Goal: Task Accomplishment & Management: Complete application form

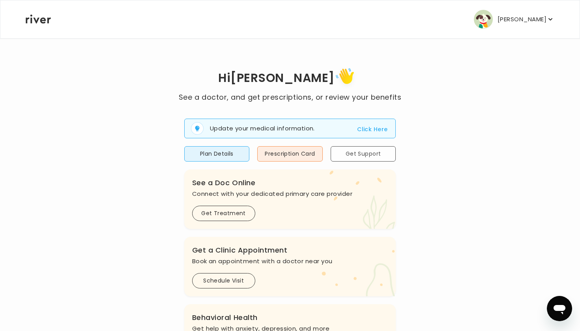
click at [365, 155] on button "Get Support" at bounding box center [362, 153] width 65 height 15
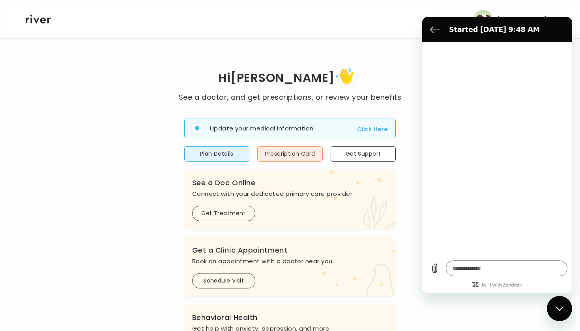
click at [559, 308] on icon "Close messaging window" at bounding box center [559, 308] width 8 height 5
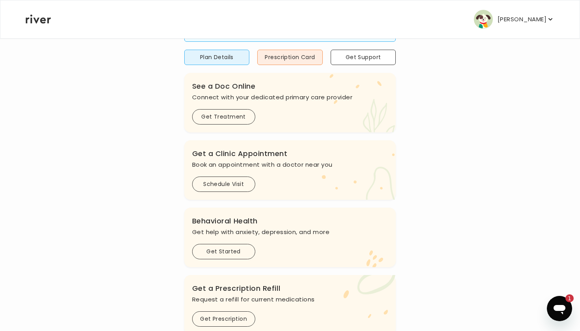
scroll to position [114, 0]
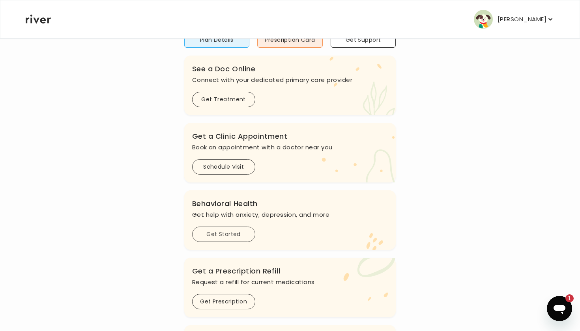
click at [237, 234] on button "Get Started" at bounding box center [223, 234] width 63 height 15
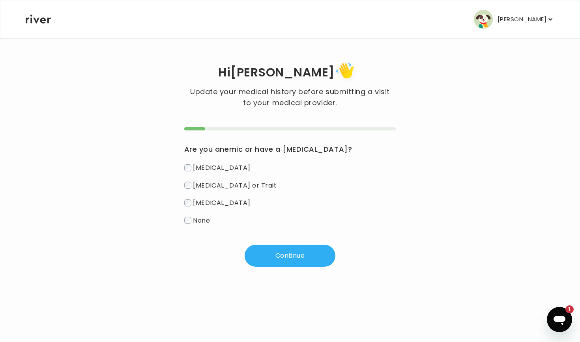
click at [95, 106] on div "Hi [PERSON_NAME] Update your medical history before submitting a visit to your …" at bounding box center [289, 163] width 529 height 207
click at [274, 254] on button "Continue" at bounding box center [289, 256] width 91 height 22
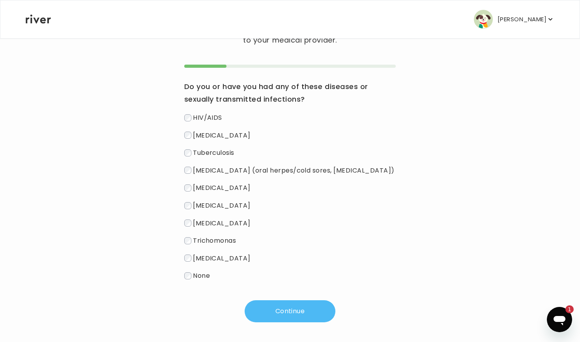
scroll to position [64, 0]
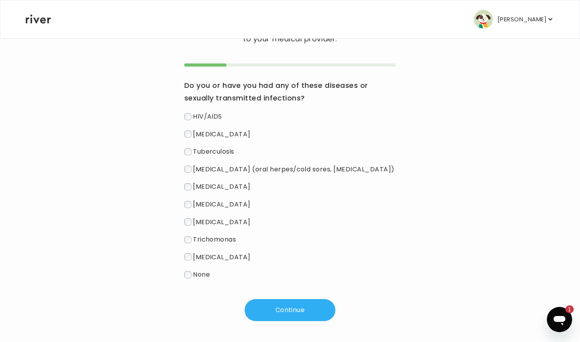
click at [201, 275] on span "None" at bounding box center [201, 274] width 17 height 9
click at [278, 313] on button "Continue" at bounding box center [289, 310] width 91 height 22
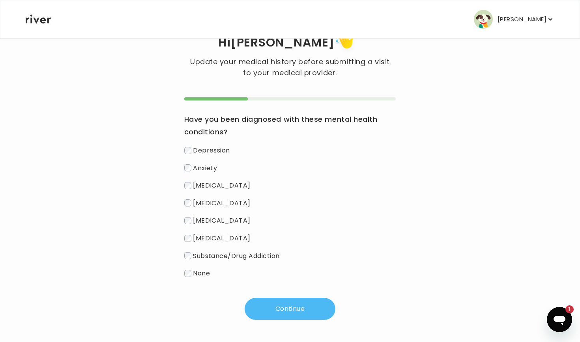
click at [294, 307] on button "Continue" at bounding box center [289, 309] width 91 height 22
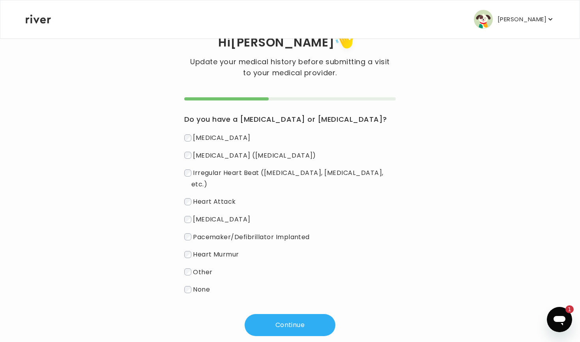
click at [183, 277] on div "Hi [PERSON_NAME] Update your medical history before submitting a visit to your …" at bounding box center [289, 183] width 529 height 306
click at [313, 318] on button "Continue" at bounding box center [289, 325] width 91 height 22
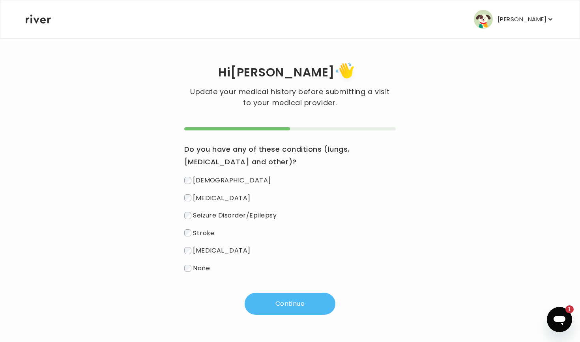
scroll to position [0, 0]
click at [280, 306] on button "Continue" at bounding box center [289, 304] width 91 height 22
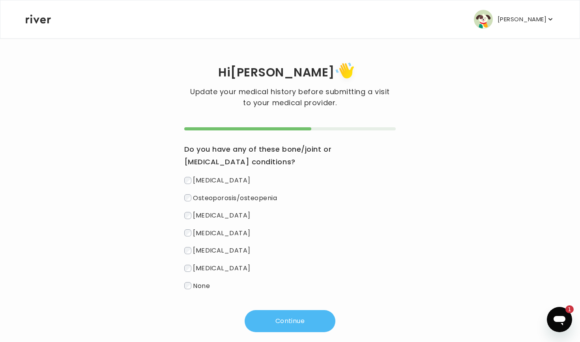
click at [293, 322] on button "Continue" at bounding box center [289, 321] width 91 height 22
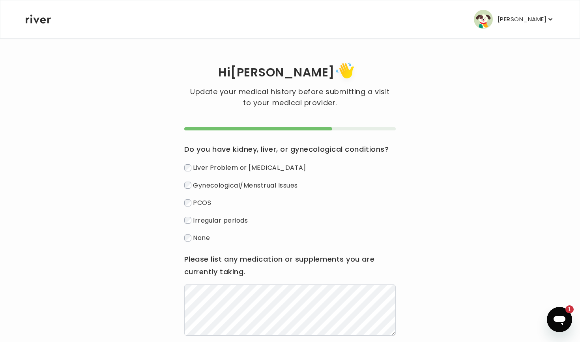
scroll to position [33, 0]
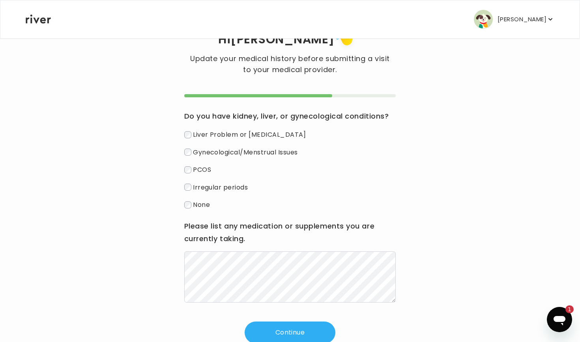
click at [302, 321] on div "Do you have kidney, liver, or gynecological conditions? Liver Problem or [MEDIC…" at bounding box center [290, 219] width 212 height 250
click at [302, 328] on button "Continue" at bounding box center [289, 333] width 91 height 22
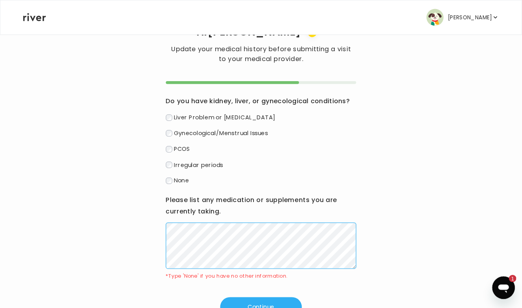
scroll to position [38, 0]
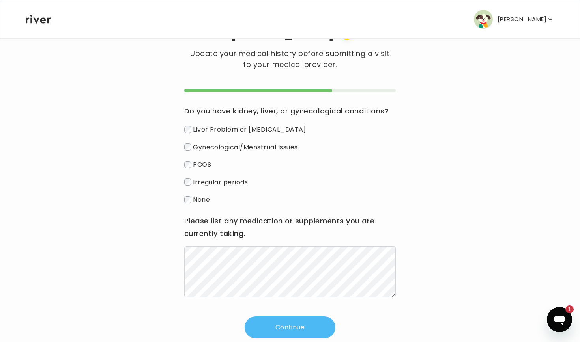
click at [295, 325] on button "Continue" at bounding box center [289, 328] width 91 height 22
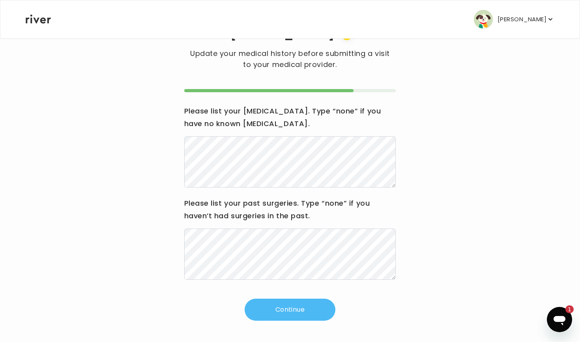
click at [270, 315] on button "Continue" at bounding box center [289, 310] width 91 height 22
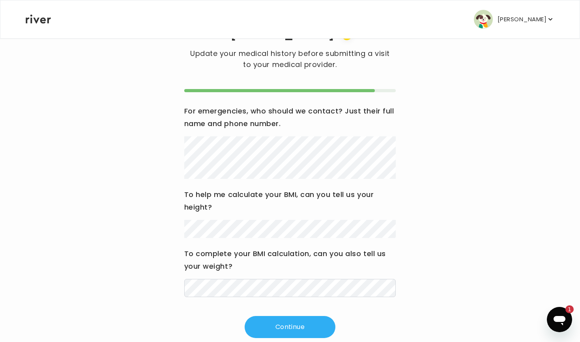
click at [146, 224] on div "Hi [PERSON_NAME] Update your medical history before submitting a visit to your …" at bounding box center [289, 180] width 529 height 317
click at [308, 323] on button "Continue" at bounding box center [289, 327] width 91 height 22
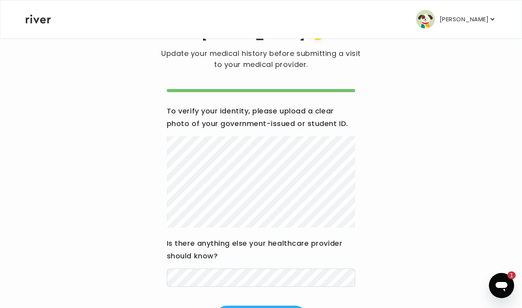
type textarea "*"
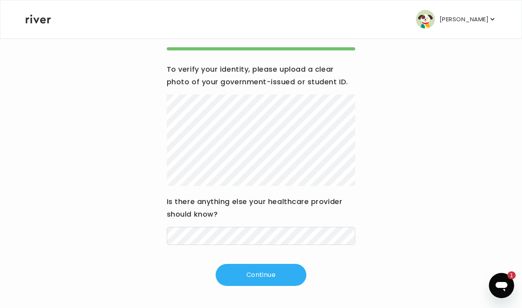
scroll to position [79, 0]
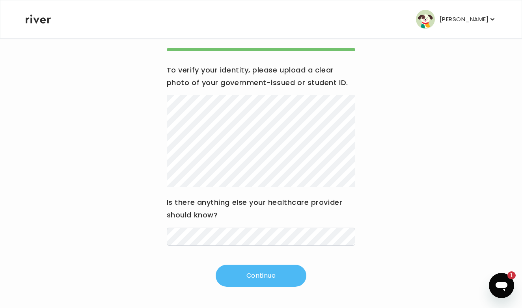
click at [235, 272] on button "Continue" at bounding box center [261, 276] width 91 height 22
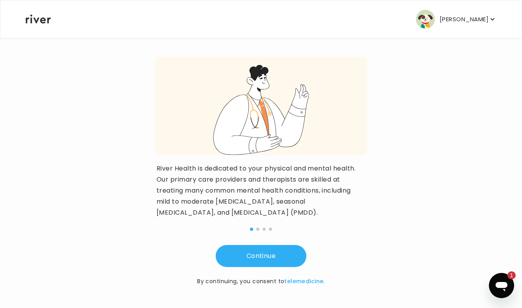
scroll to position [62, 0]
click at [247, 261] on button "Continue" at bounding box center [261, 256] width 91 height 22
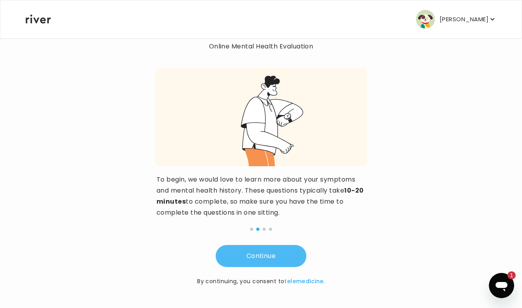
click at [255, 255] on button "Continue" at bounding box center [261, 256] width 91 height 22
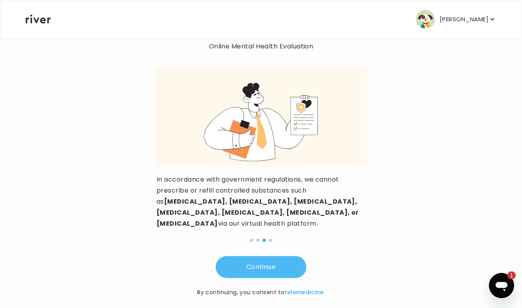
click at [255, 256] on button "Continue" at bounding box center [261, 267] width 91 height 22
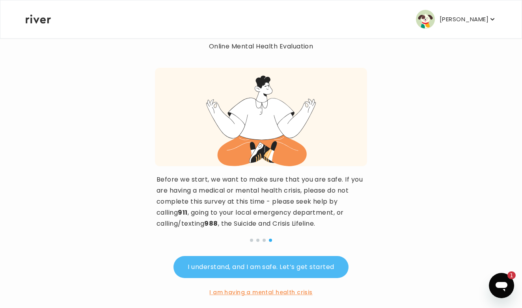
click at [223, 275] on button "I understand, and I am safe. Let’s get started" at bounding box center [260, 267] width 175 height 22
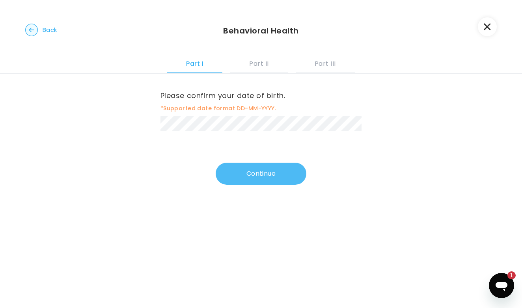
click at [252, 171] on button "Continue" at bounding box center [261, 174] width 91 height 22
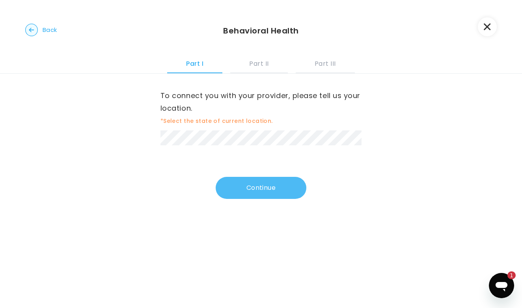
click at [233, 189] on button "Continue" at bounding box center [261, 188] width 91 height 22
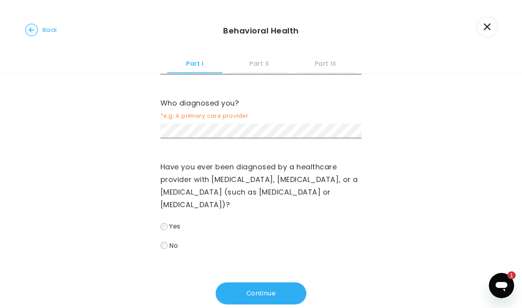
scroll to position [213, 0]
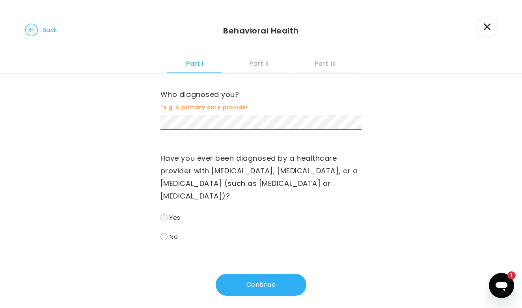
click at [166, 233] on label "No" at bounding box center [260, 236] width 201 height 11
click at [260, 304] on div "Have you ever been diagnosed with a mental health condition? Yes No What were y…" at bounding box center [261, 88] width 522 height 455
click at [260, 290] on button "Continue" at bounding box center [261, 285] width 91 height 22
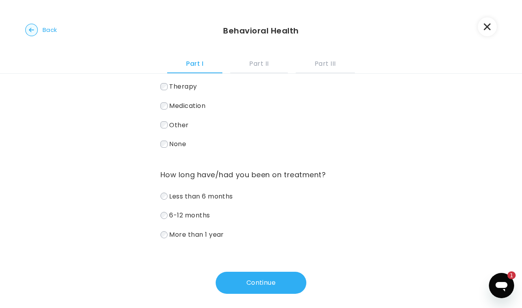
scroll to position [169, 0]
click at [226, 191] on label "Less than 6 months" at bounding box center [260, 195] width 201 height 11
click at [252, 279] on button "Continue" at bounding box center [261, 283] width 91 height 22
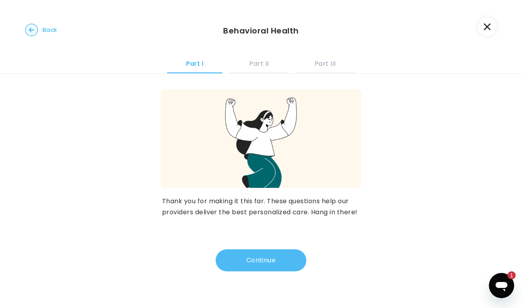
click at [263, 252] on button "Continue" at bounding box center [261, 261] width 91 height 22
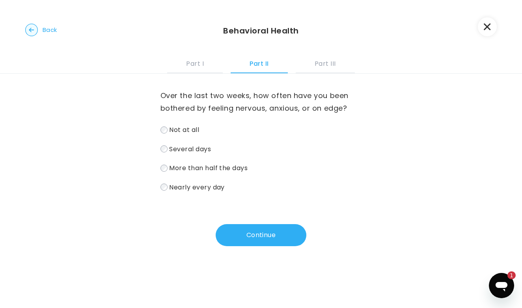
click at [179, 150] on span "Several days" at bounding box center [190, 148] width 42 height 9
click at [180, 167] on span "More than half the days" at bounding box center [208, 168] width 78 height 9
click at [196, 185] on span "Nearly every day" at bounding box center [197, 187] width 56 height 9
click at [235, 232] on button "Continue" at bounding box center [261, 235] width 91 height 22
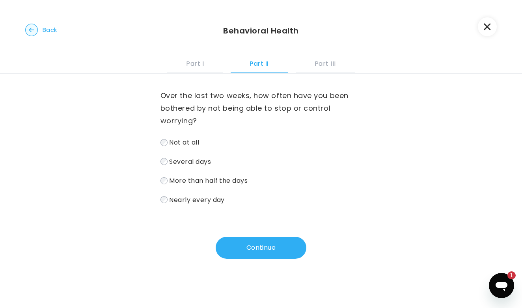
click at [184, 181] on span "More than half the days" at bounding box center [208, 180] width 78 height 9
click at [230, 243] on button "Continue" at bounding box center [261, 248] width 91 height 22
click at [209, 179] on span "More than half the days" at bounding box center [208, 180] width 78 height 9
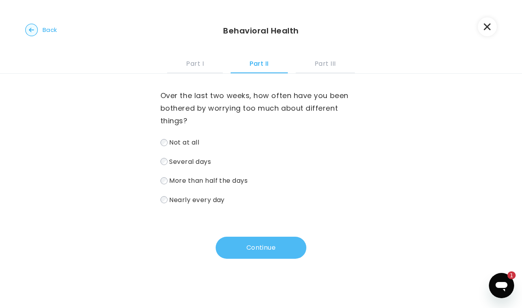
click at [240, 243] on button "Continue" at bounding box center [261, 248] width 91 height 22
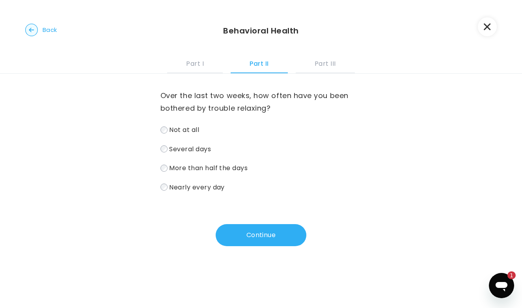
click at [197, 170] on span "More than half the days" at bounding box center [208, 168] width 78 height 9
click at [241, 243] on button "Continue" at bounding box center [261, 235] width 91 height 22
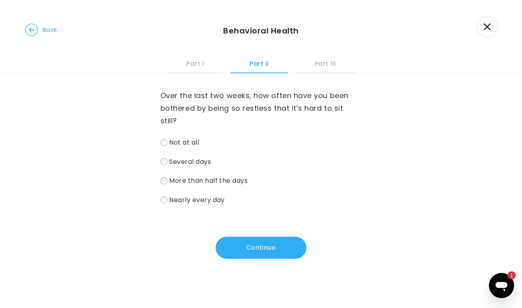
click at [201, 157] on span "Several days" at bounding box center [190, 161] width 42 height 9
click at [250, 237] on button "Continue" at bounding box center [261, 248] width 91 height 22
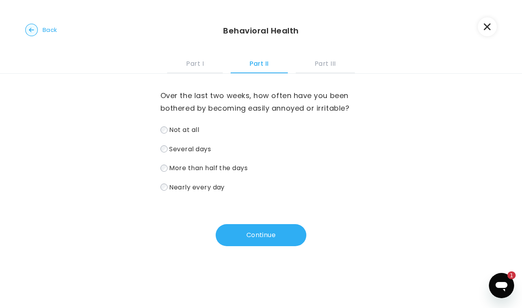
click at [179, 149] on span "Several days" at bounding box center [190, 148] width 42 height 9
click at [259, 233] on button "Continue" at bounding box center [261, 235] width 91 height 22
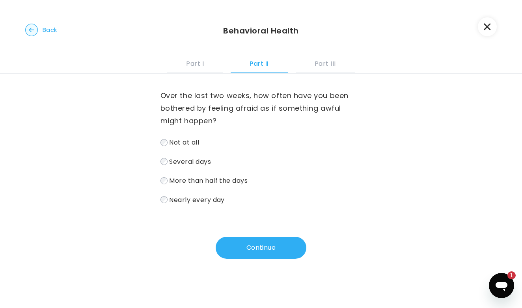
click at [183, 200] on span "Nearly every day" at bounding box center [197, 199] width 56 height 9
click at [272, 257] on button "Continue" at bounding box center [261, 248] width 91 height 22
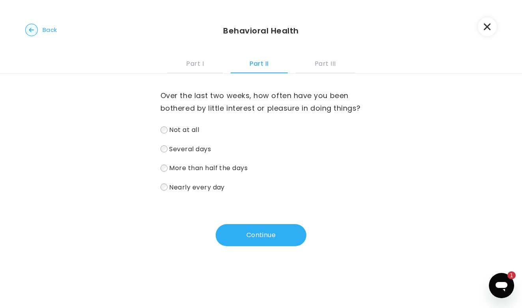
click at [184, 149] on span "Several days" at bounding box center [190, 148] width 42 height 9
click at [267, 234] on button "Continue" at bounding box center [261, 235] width 91 height 22
click at [181, 128] on span "Not at all" at bounding box center [184, 129] width 30 height 9
click at [199, 146] on span "Several days" at bounding box center [190, 148] width 42 height 9
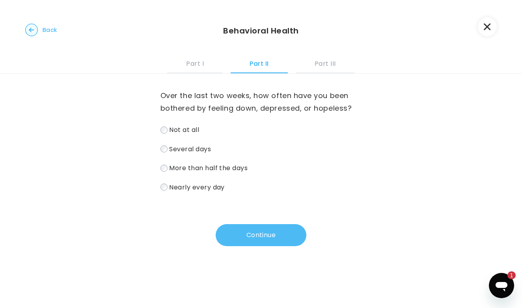
click at [246, 231] on button "Continue" at bounding box center [261, 235] width 91 height 22
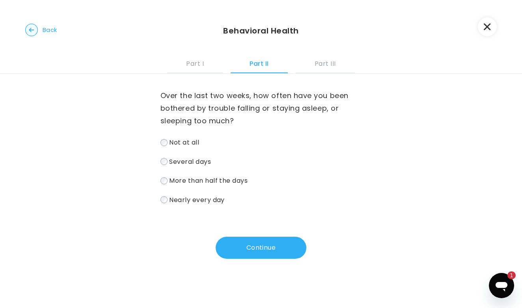
click at [211, 180] on span "More than half the days" at bounding box center [208, 180] width 78 height 9
click at [250, 251] on button "Continue" at bounding box center [261, 248] width 91 height 22
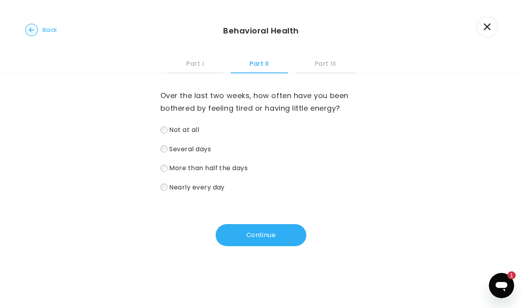
click at [234, 167] on span "More than half the days" at bounding box center [208, 168] width 78 height 9
click at [250, 235] on button "Continue" at bounding box center [261, 235] width 91 height 22
click at [186, 186] on span "Nearly every day" at bounding box center [197, 187] width 56 height 9
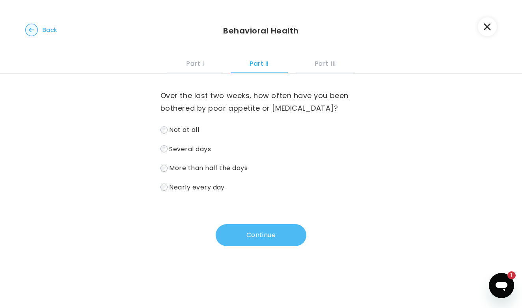
click at [237, 237] on button "Continue" at bounding box center [261, 235] width 91 height 22
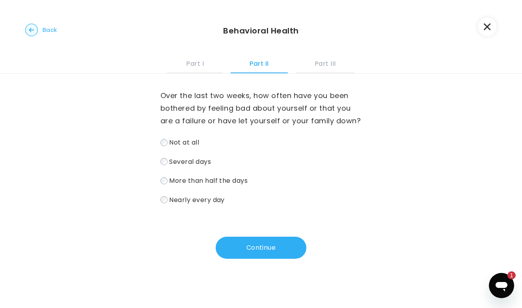
click at [188, 162] on span "Several days" at bounding box center [190, 161] width 42 height 9
click at [192, 141] on span "Not at all" at bounding box center [184, 142] width 30 height 9
click at [259, 246] on button "Continue" at bounding box center [261, 248] width 91 height 22
click at [201, 164] on span "Several days" at bounding box center [190, 161] width 42 height 9
click at [244, 259] on div "Over the last two weeks, how often have you been bothered by trouble concentrat…" at bounding box center [261, 176] width 522 height 205
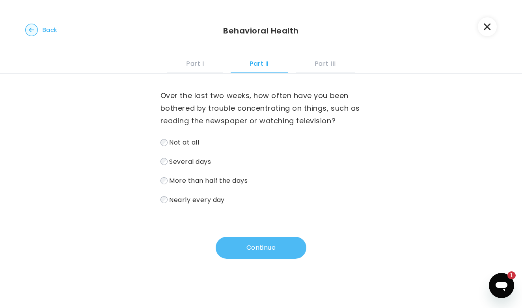
click at [243, 249] on button "Continue" at bounding box center [261, 248] width 91 height 22
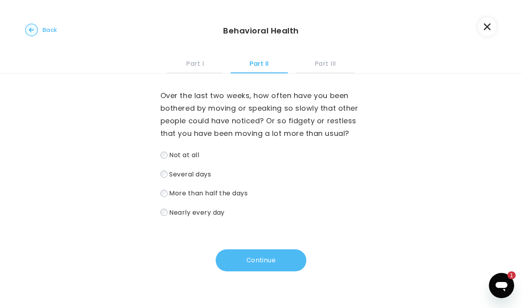
click at [266, 270] on button "Continue" at bounding box center [261, 261] width 91 height 22
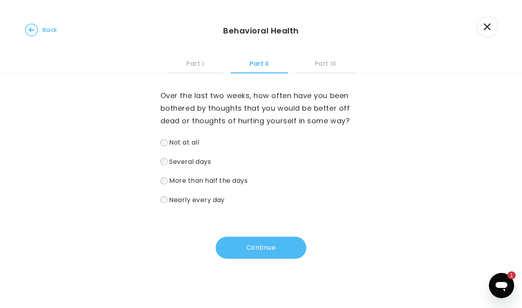
click at [266, 255] on button "Continue" at bounding box center [261, 248] width 91 height 22
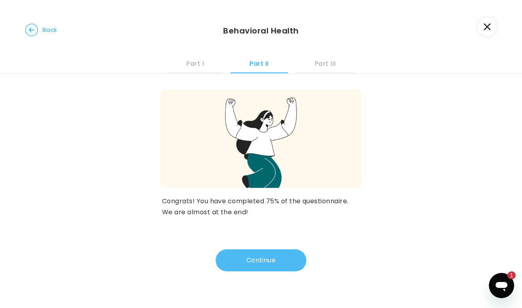
click at [272, 261] on button "Continue" at bounding box center [261, 261] width 91 height 22
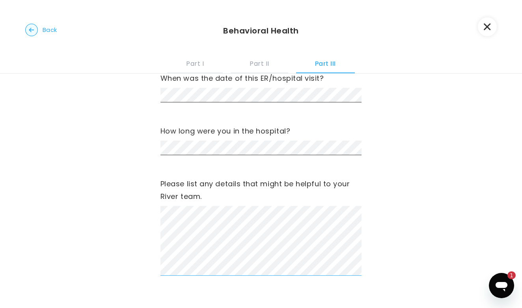
scroll to position [198, 0]
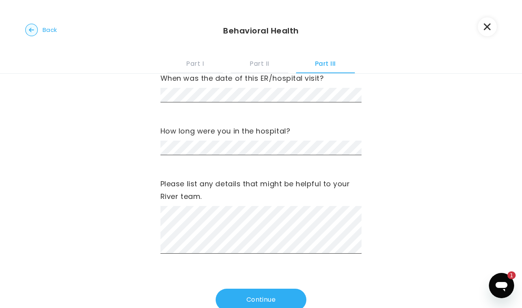
click at [272, 192] on label "Please list any details that might be helpful to your River team." at bounding box center [260, 190] width 201 height 25
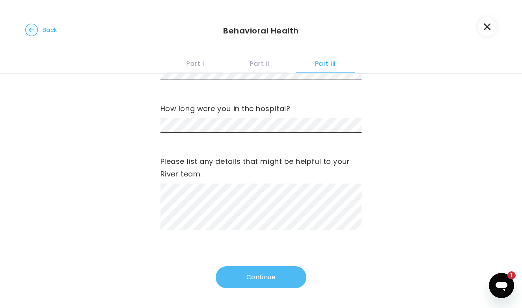
click at [249, 274] on button "Continue" at bounding box center [261, 278] width 91 height 22
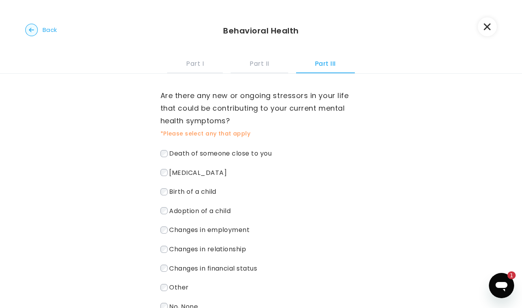
scroll to position [0, 0]
click at [257, 155] on span "Death of someone close to you" at bounding box center [220, 153] width 103 height 9
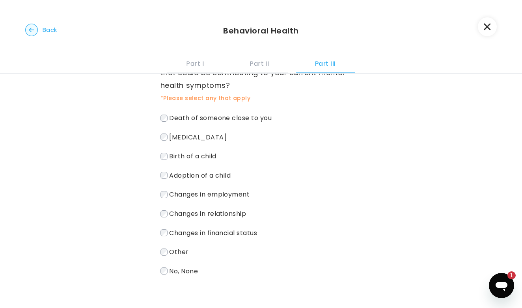
scroll to position [37, 0]
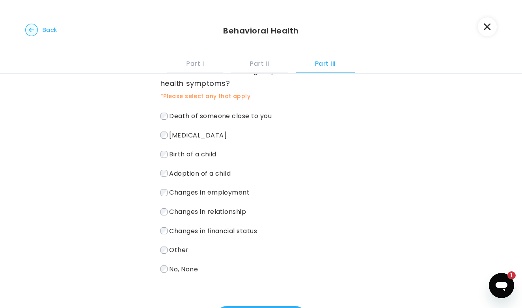
click at [193, 231] on span "Changes in financial status" at bounding box center [213, 230] width 88 height 9
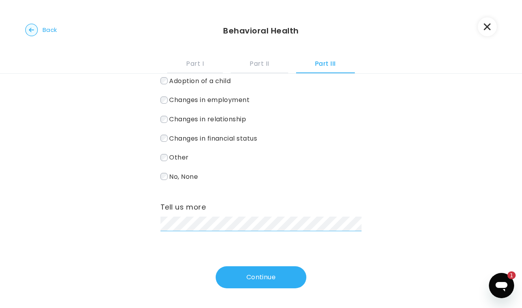
scroll to position [130, 0]
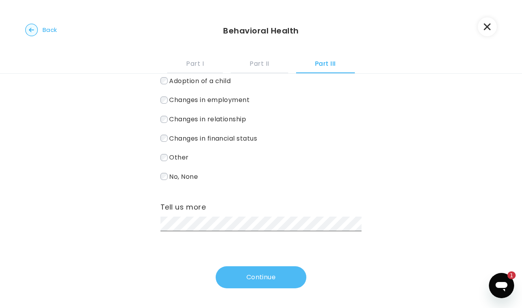
click at [257, 275] on button "Continue" at bounding box center [261, 278] width 91 height 22
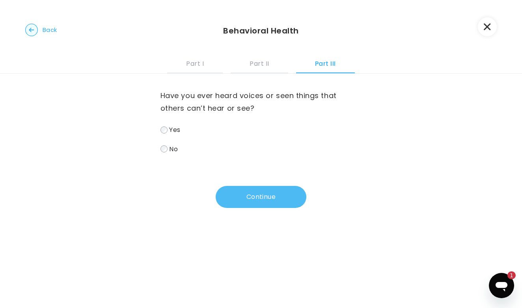
scroll to position [0, 0]
click at [248, 201] on button "Continue" at bounding box center [261, 197] width 91 height 22
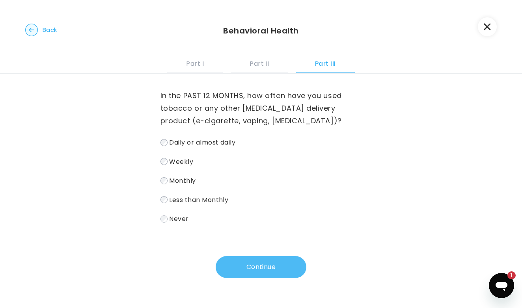
click at [263, 265] on button "Continue" at bounding box center [261, 267] width 91 height 22
click at [252, 271] on button "Continue" at bounding box center [261, 267] width 91 height 22
click at [258, 263] on button "Continue" at bounding box center [261, 267] width 91 height 22
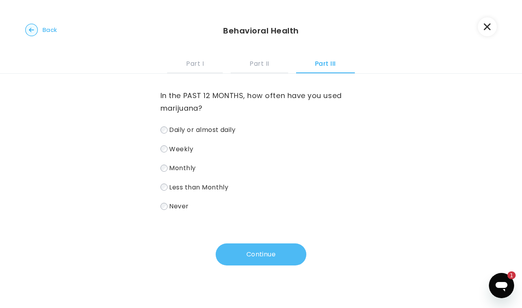
click at [261, 258] on button "Continue" at bounding box center [261, 255] width 91 height 22
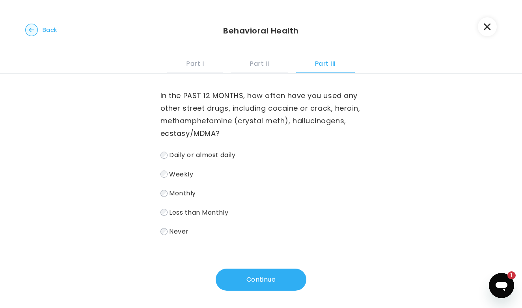
click at [178, 231] on span "Never" at bounding box center [178, 231] width 19 height 9
click at [255, 287] on button "Continue" at bounding box center [261, 280] width 91 height 22
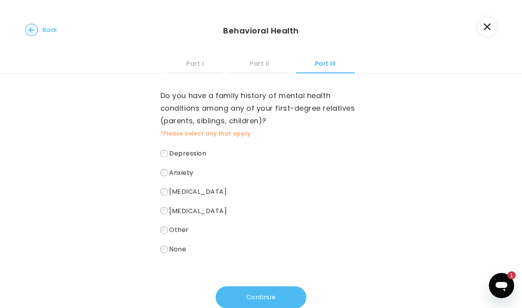
click at [246, 295] on button "Continue" at bounding box center [261, 298] width 91 height 22
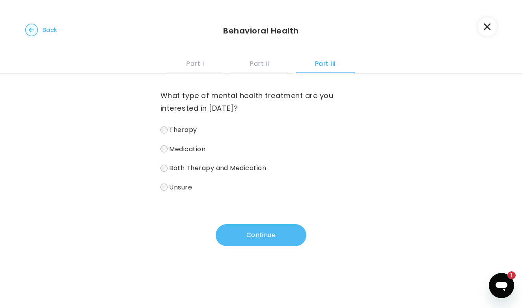
click at [250, 233] on button "Continue" at bounding box center [261, 235] width 91 height 22
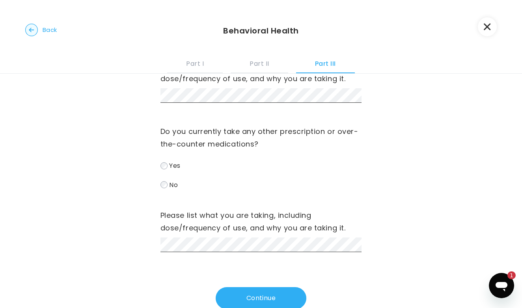
scroll to position [121, 0]
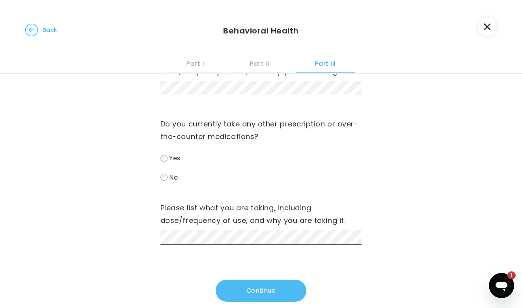
drag, startPoint x: 103, startPoint y: 164, endPoint x: 250, endPoint y: 293, distance: 195.3
click at [250, 293] on button "Continue" at bounding box center [261, 291] width 91 height 22
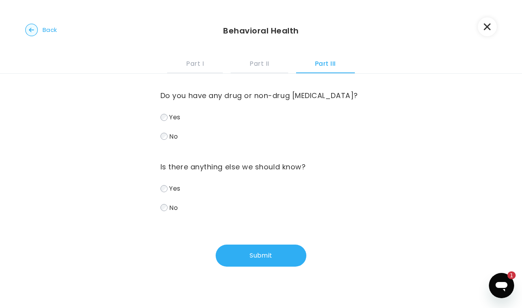
scroll to position [0, 0]
click at [163, 113] on label "Yes" at bounding box center [260, 117] width 201 height 11
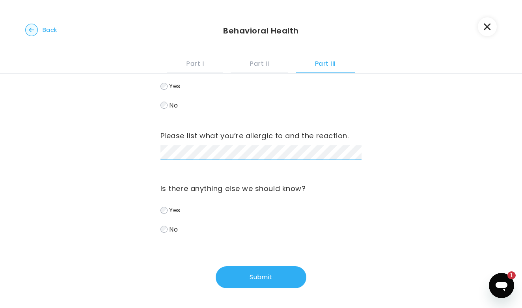
scroll to position [31, 0]
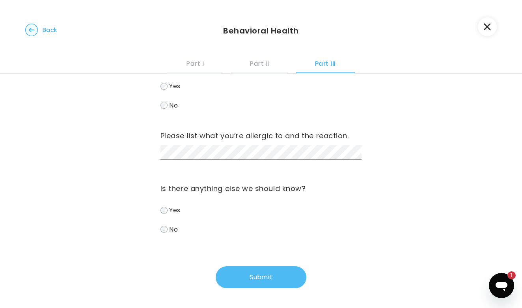
click at [249, 278] on button "Submit" at bounding box center [261, 278] width 91 height 22
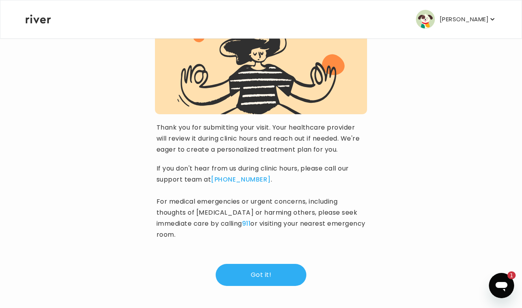
scroll to position [87, 0]
click at [272, 274] on button "Got it!" at bounding box center [261, 275] width 91 height 22
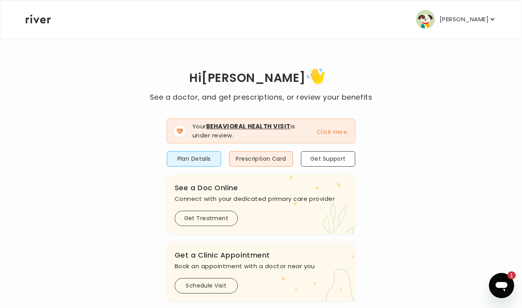
click at [336, 132] on button "Click Here" at bounding box center [332, 131] width 30 height 9
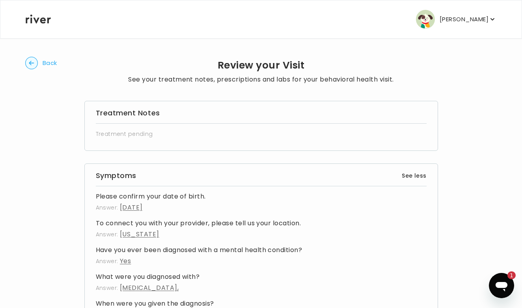
click at [467, 20] on p "[PERSON_NAME]" at bounding box center [464, 19] width 49 height 11
click at [379, 21] on div "Emilie Julch Profile Add Family Activate Card Reimbursement Terms of Service Pr…" at bounding box center [261, 19] width 471 height 38
click at [41, 19] on icon at bounding box center [38, 19] width 25 height 9
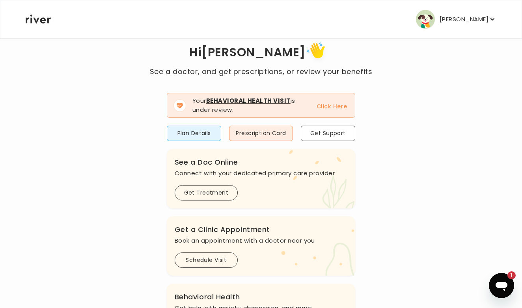
scroll to position [28, 0]
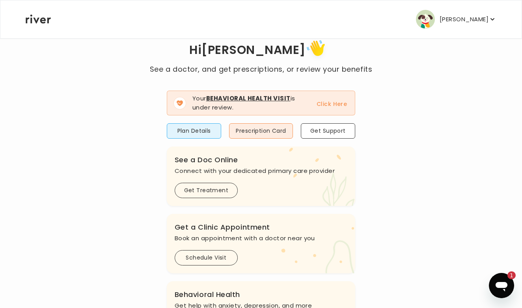
click at [435, 143] on div "Hi Emilie See a doctor, and get prescriptions, or review your benefits Your Beh…" at bounding box center [261, 256] width 472 height 438
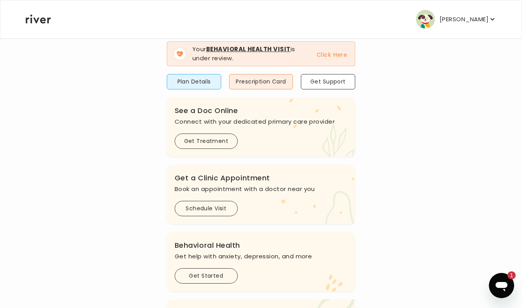
scroll to position [78, 0]
click at [494, 281] on div "Open messaging window, 1 unread message" at bounding box center [502, 286] width 24 height 24
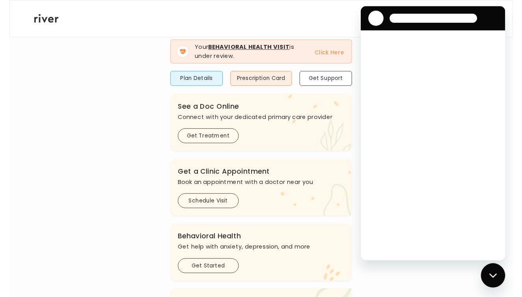
scroll to position [0, 0]
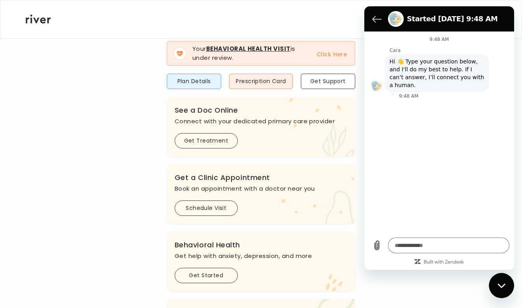
click at [513, 296] on main "Hi Emilie See a doctor, and get prescriptions, or review your benefits Your Beh…" at bounding box center [261, 226] width 522 height 609
click at [503, 289] on div "Close messaging window" at bounding box center [502, 286] width 24 height 24
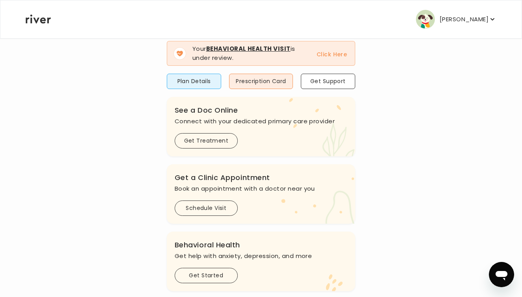
type textarea "*"
click at [193, 78] on button "Plan Details" at bounding box center [194, 81] width 55 height 15
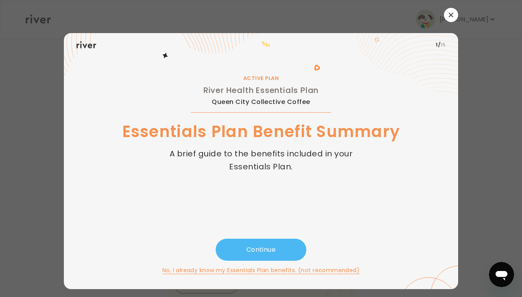
click at [261, 251] on button "Continue" at bounding box center [261, 250] width 91 height 22
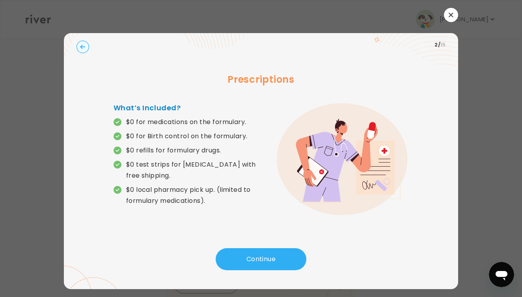
click at [452, 16] on icon "button" at bounding box center [451, 15] width 4 height 4
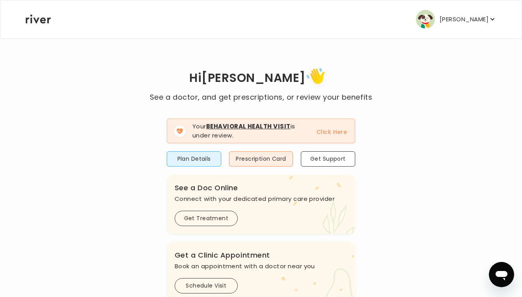
click at [112, 206] on div "Hi Emilie See a doctor, and get prescriptions, or review your benefits Your Beh…" at bounding box center [261, 284] width 472 height 438
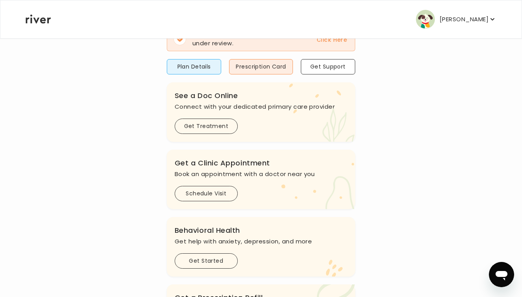
scroll to position [94, 0]
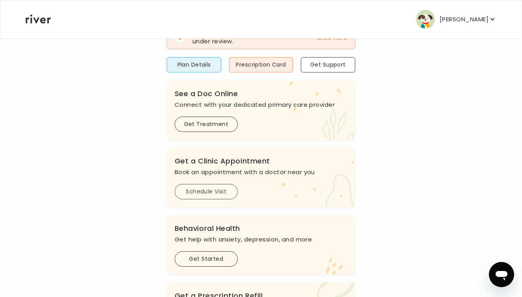
click at [224, 192] on button "Schedule Visit" at bounding box center [206, 191] width 63 height 15
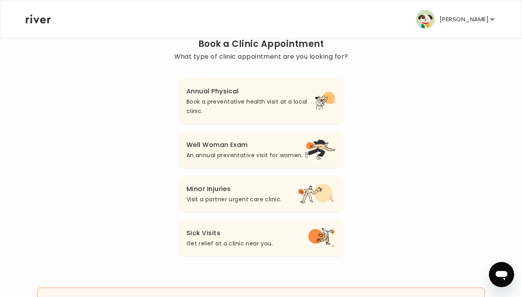
scroll to position [67, 0]
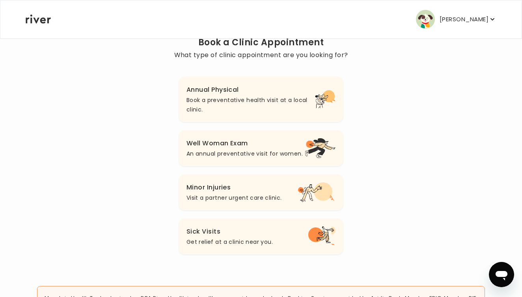
click at [257, 103] on p "Book a preventative health visit at a local clinic." at bounding box center [250, 104] width 129 height 19
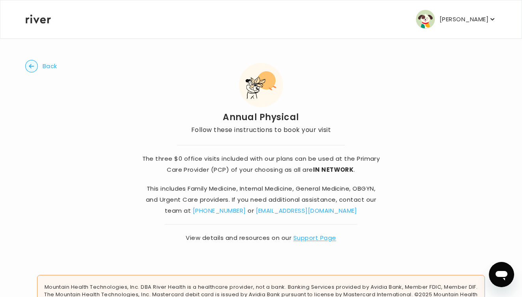
click at [30, 63] on circle "button" at bounding box center [32, 66] width 12 height 12
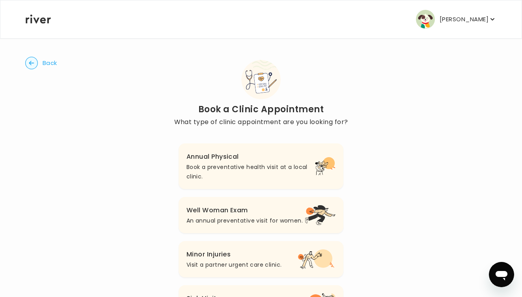
click at [39, 24] on icon at bounding box center [38, 19] width 25 height 9
